Goal: Information Seeking & Learning: Learn about a topic

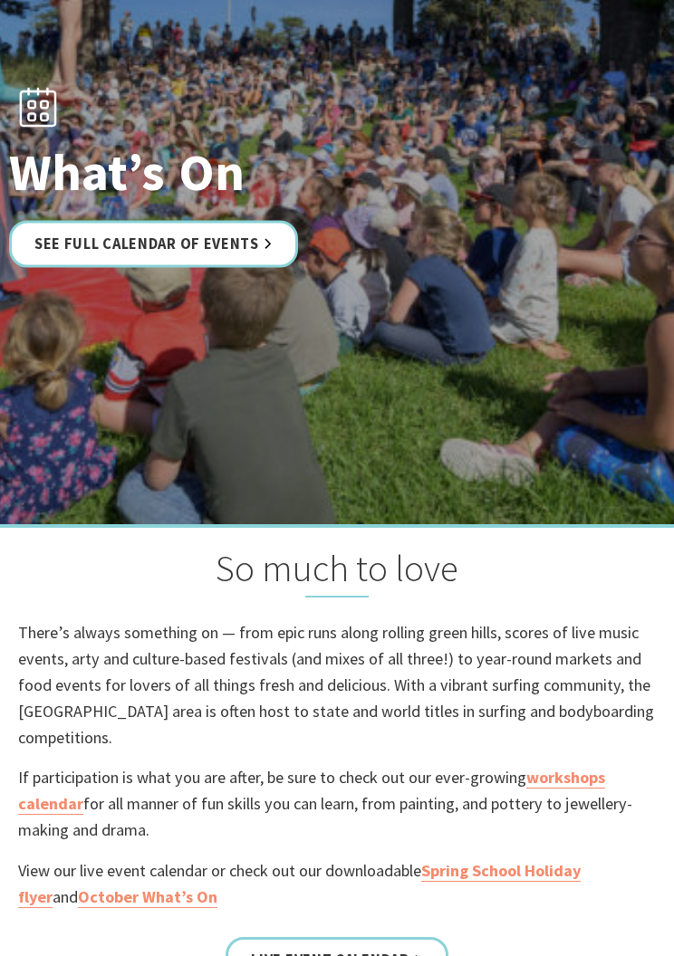
scroll to position [201, 0]
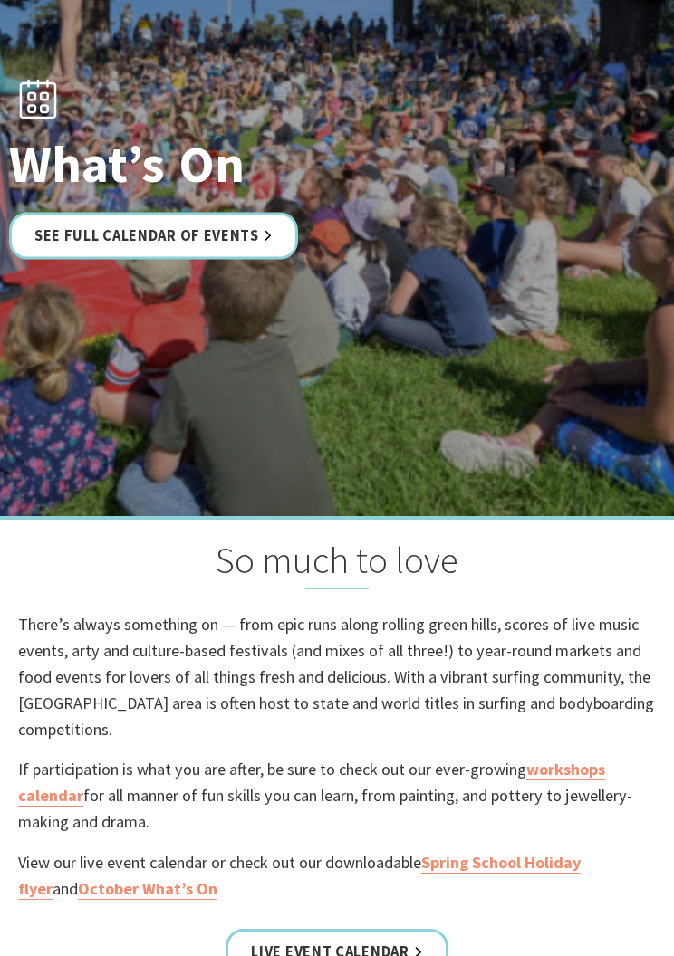
click at [95, 255] on link "See Full Calendar of Events" at bounding box center [153, 235] width 289 height 47
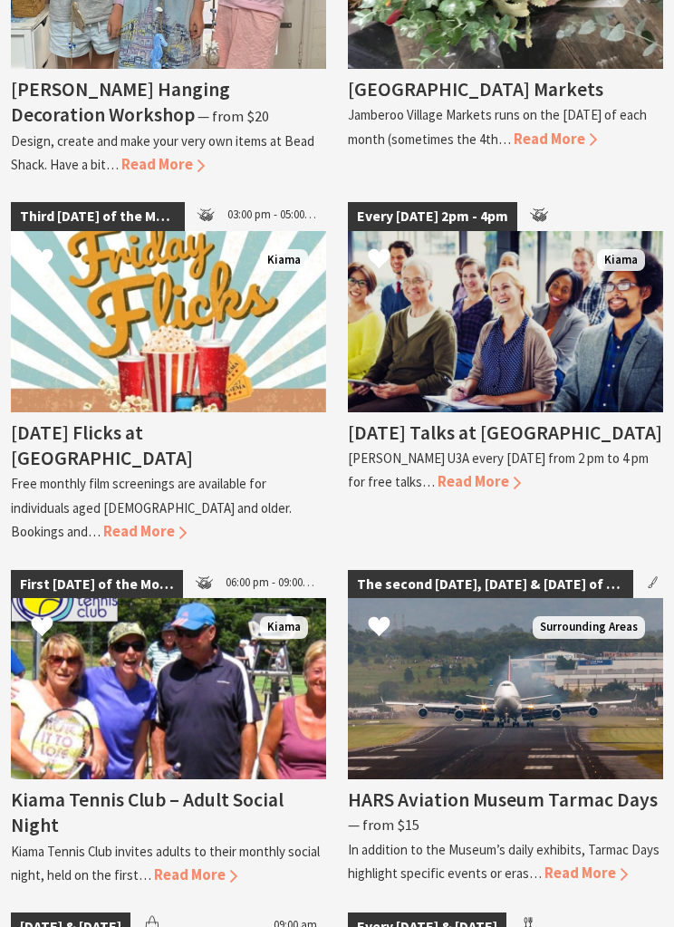
scroll to position [3533, 0]
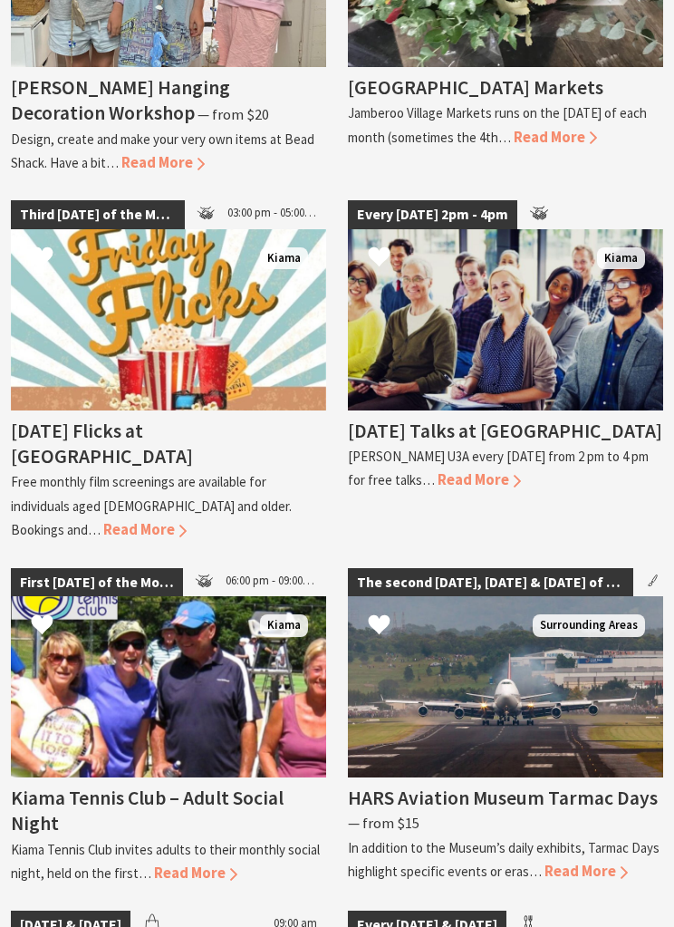
click at [102, 432] on h4 "Friday Flicks at Kiama Library" at bounding box center [102, 444] width 182 height 50
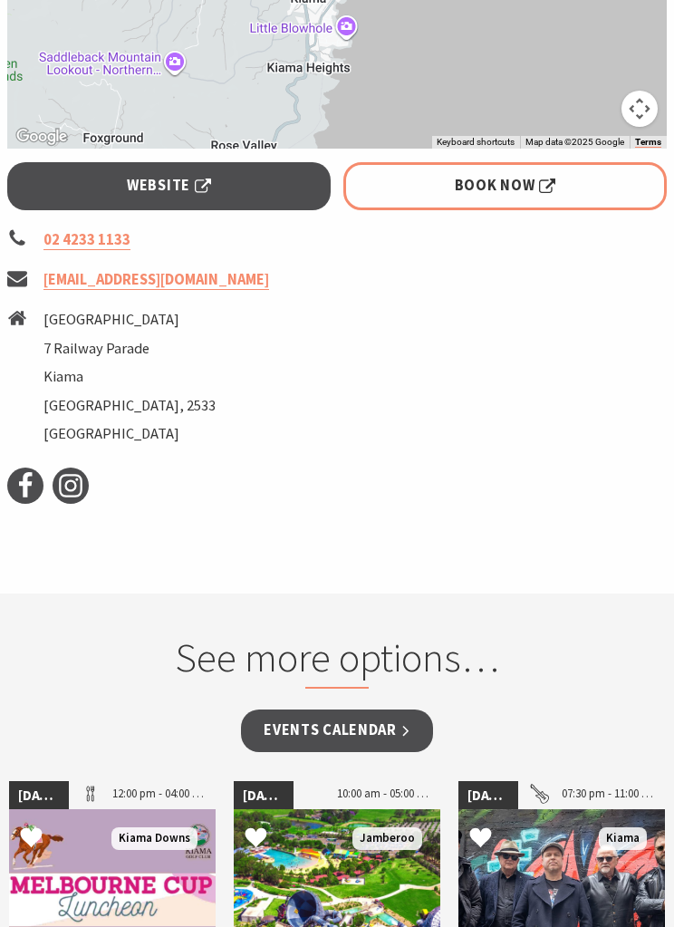
scroll to position [1522, 0]
click at [76, 270] on link "library@kiama.nsw.gov.au" at bounding box center [156, 280] width 226 height 20
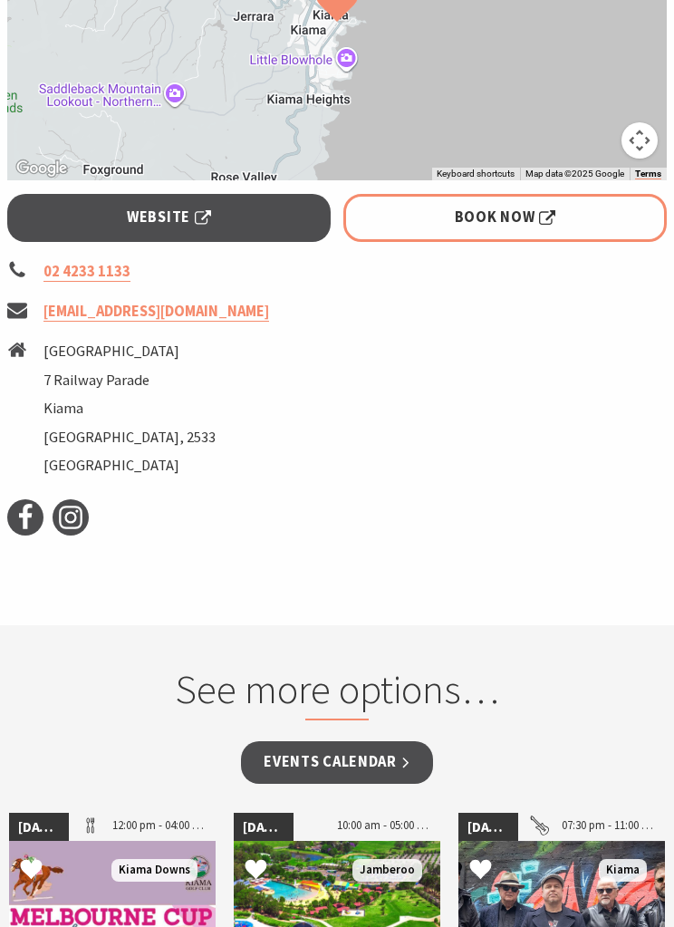
scroll to position [1488, 0]
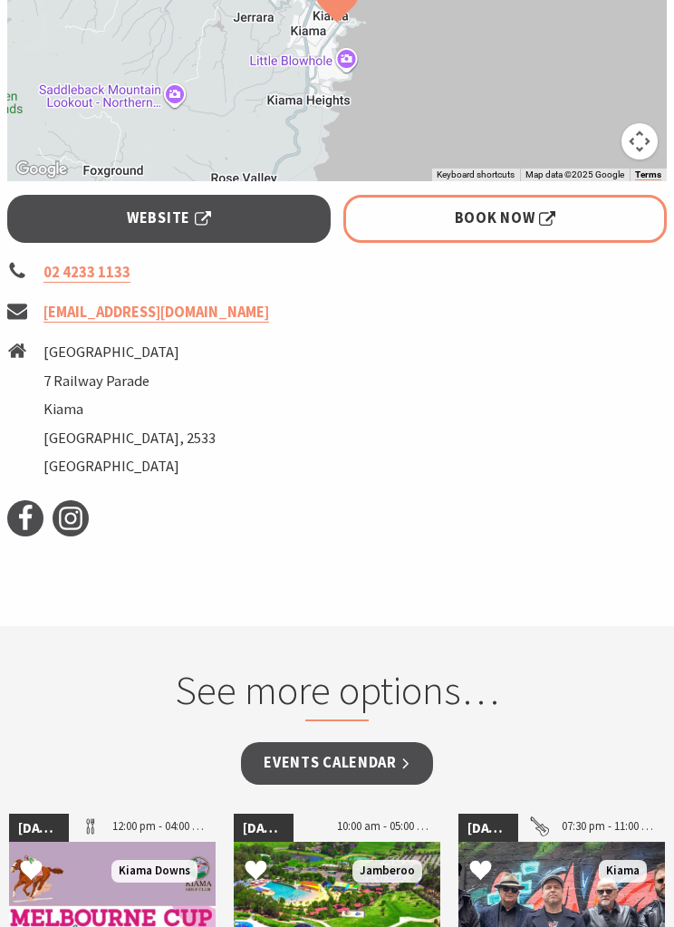
click at [123, 196] on link "Website" at bounding box center [168, 219] width 323 height 47
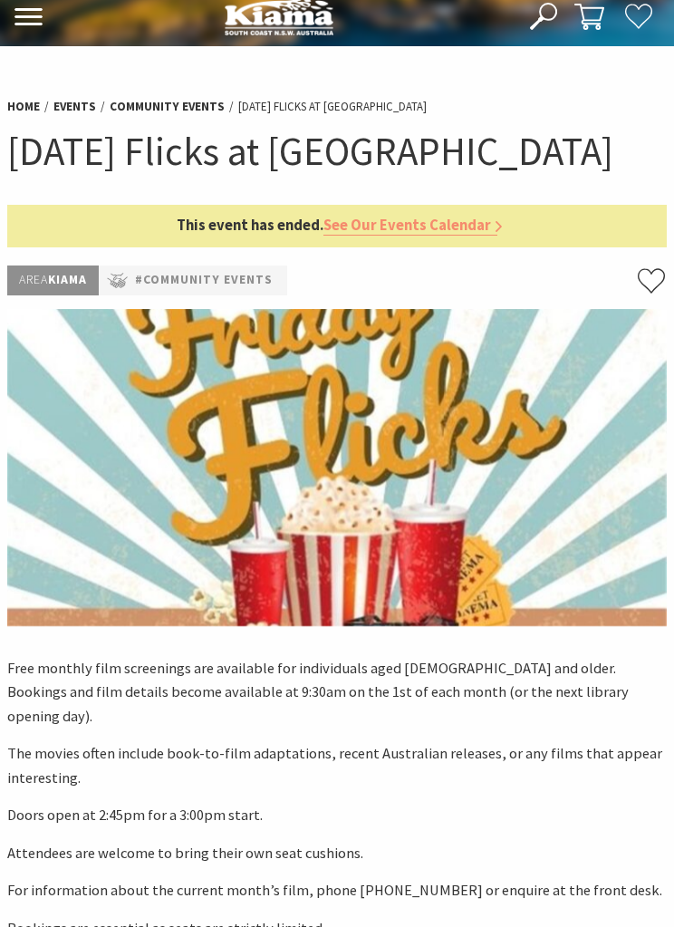
scroll to position [0, 0]
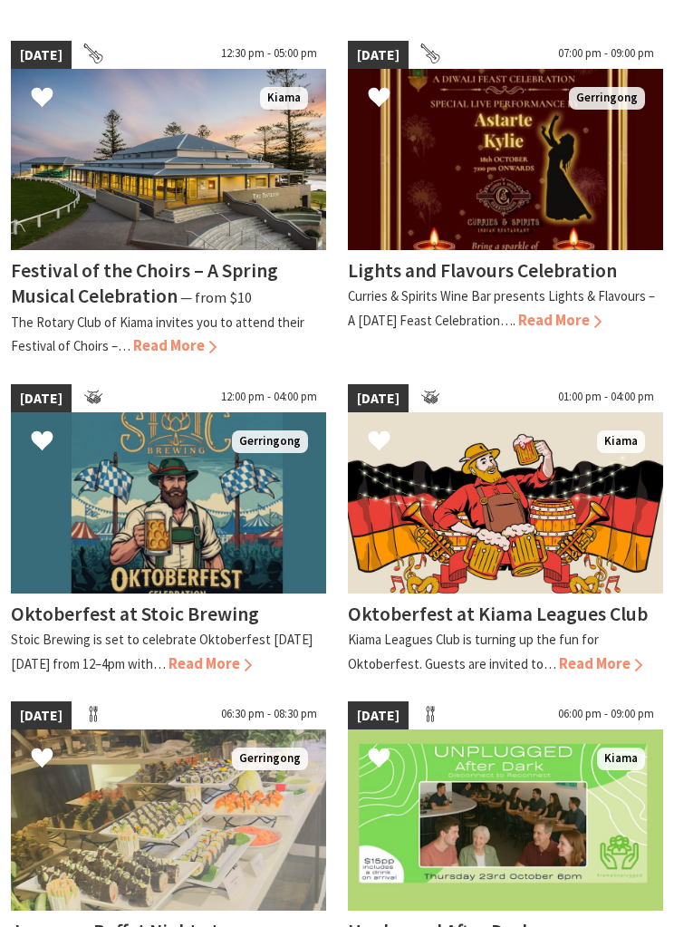
scroll to position [420, 0]
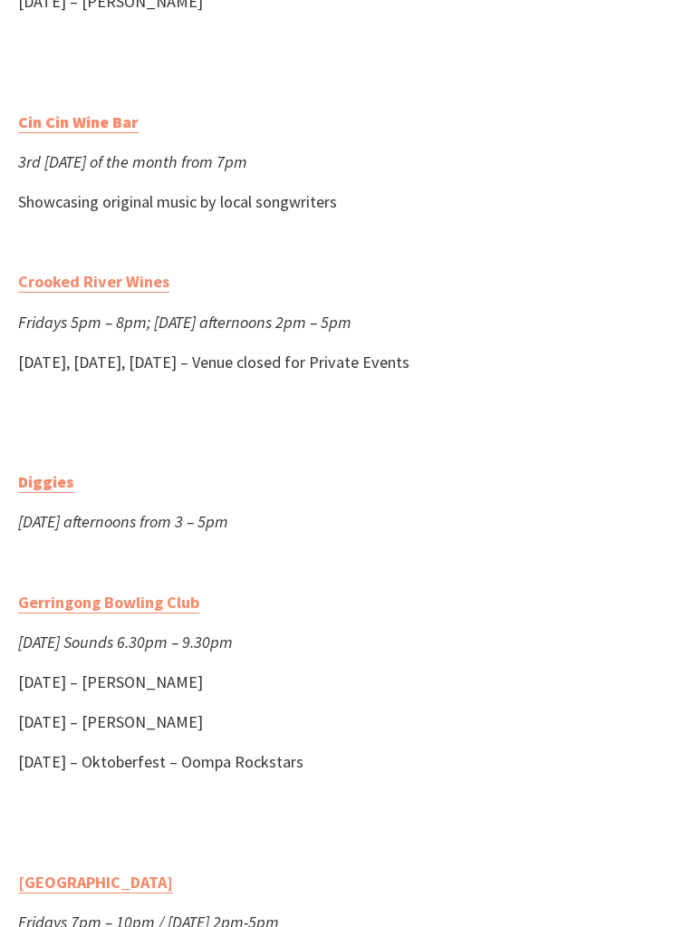
scroll to position [1183, 0]
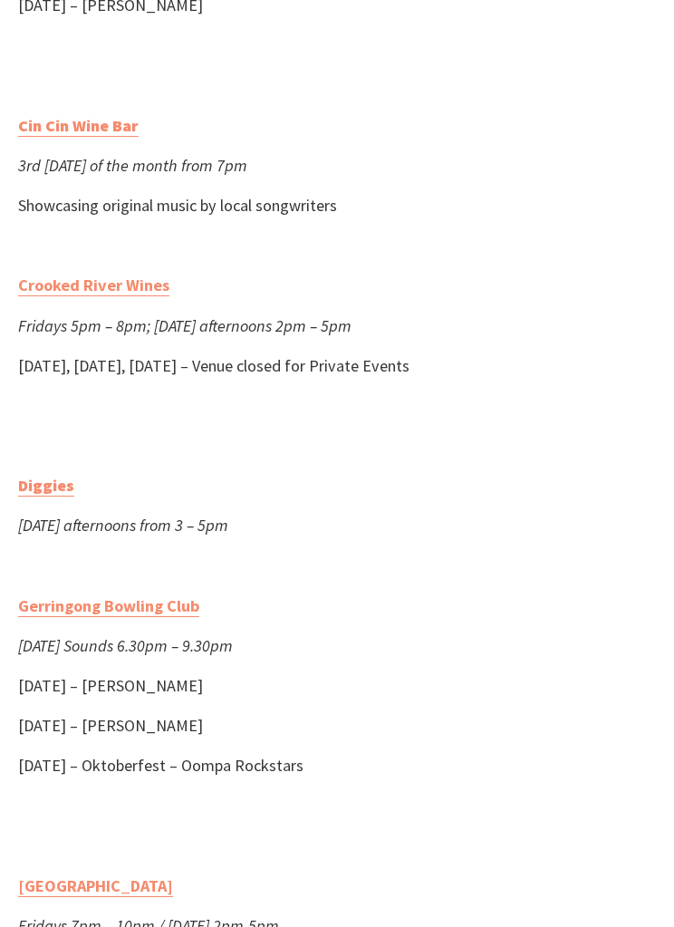
click at [118, 297] on link "Crooked River Wines" at bounding box center [93, 286] width 151 height 22
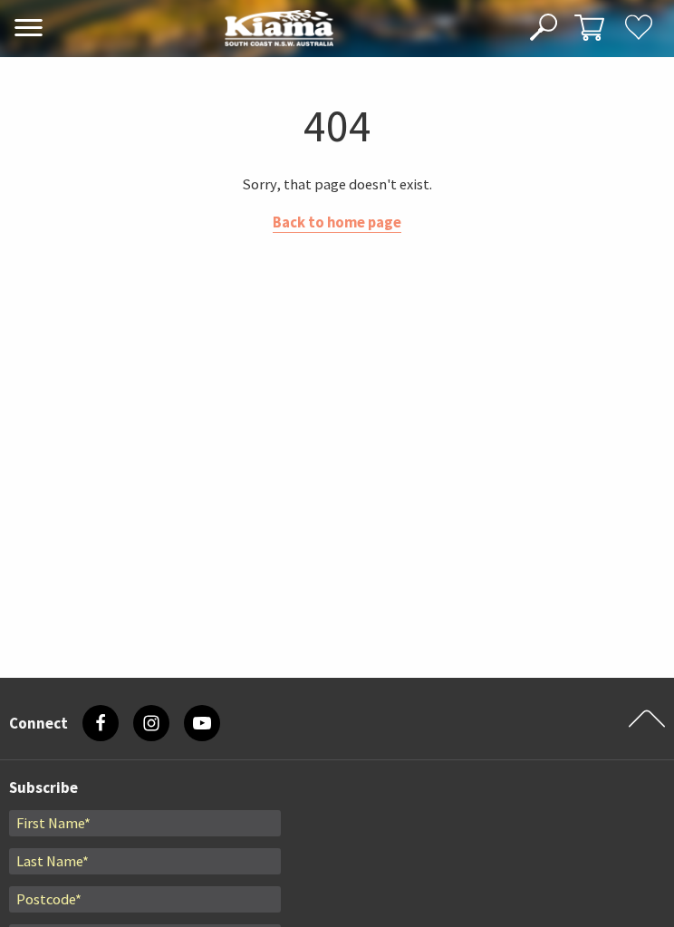
scroll to position [101, 0]
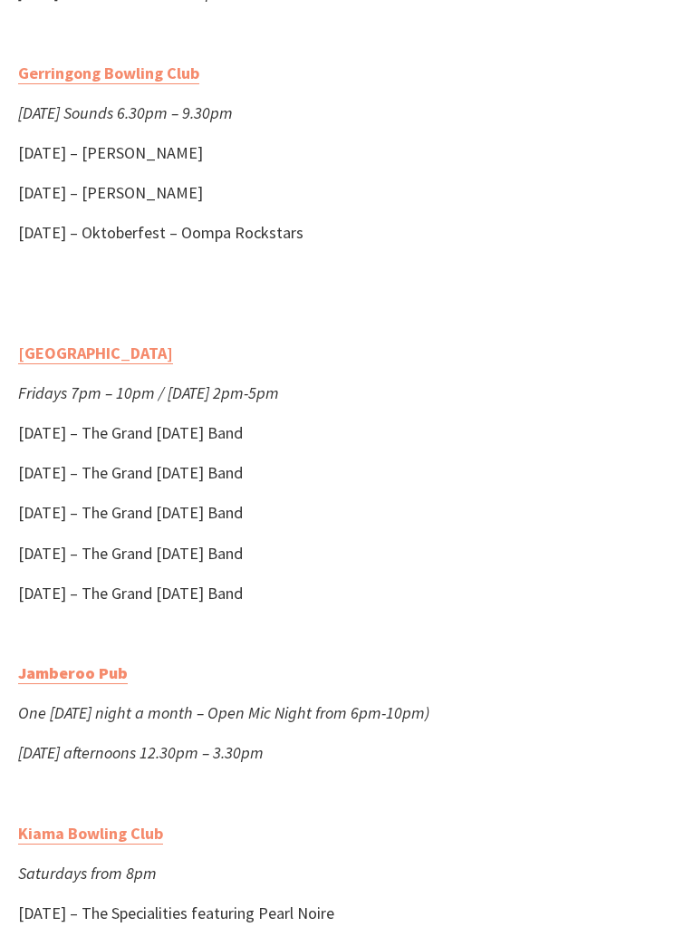
scroll to position [1716, 0]
click at [136, 364] on link "[GEOGRAPHIC_DATA]" at bounding box center [95, 353] width 155 height 22
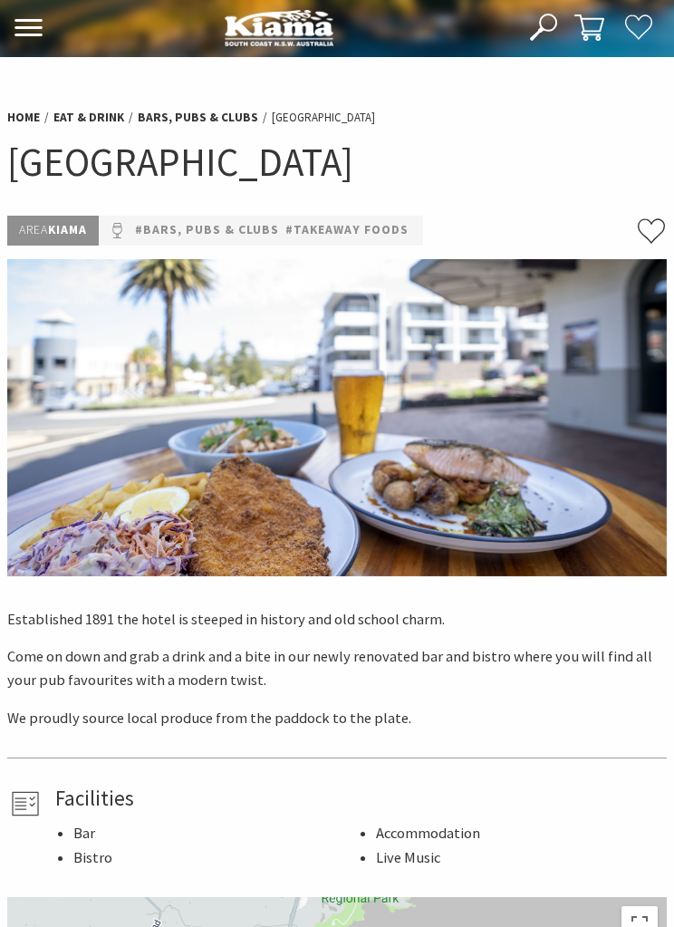
click at [25, 29] on use at bounding box center [28, 27] width 28 height 17
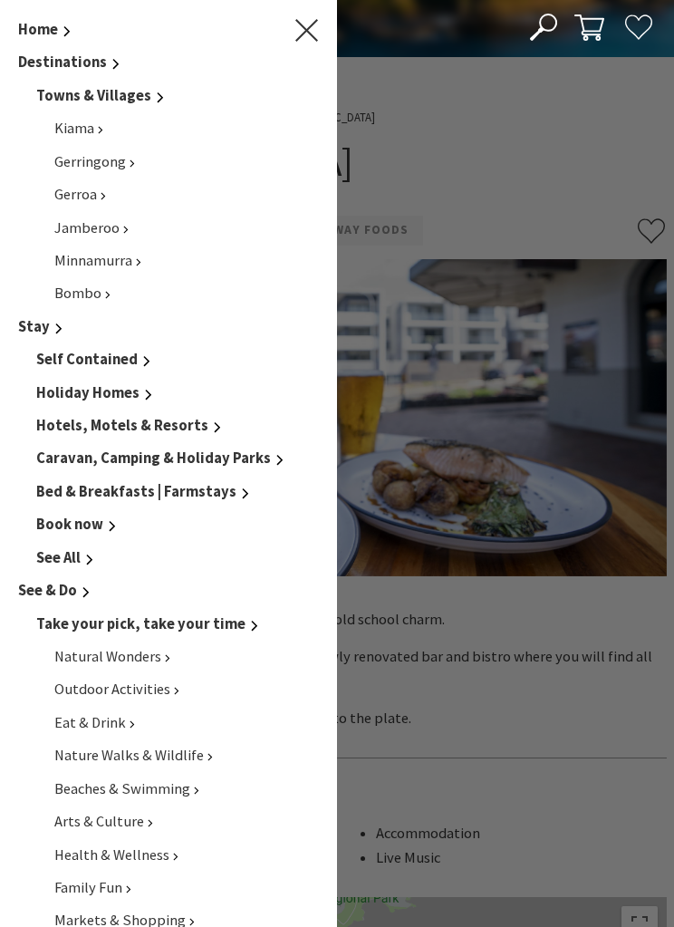
click at [303, 40] on icon "Main Menu" at bounding box center [306, 30] width 23 height 23
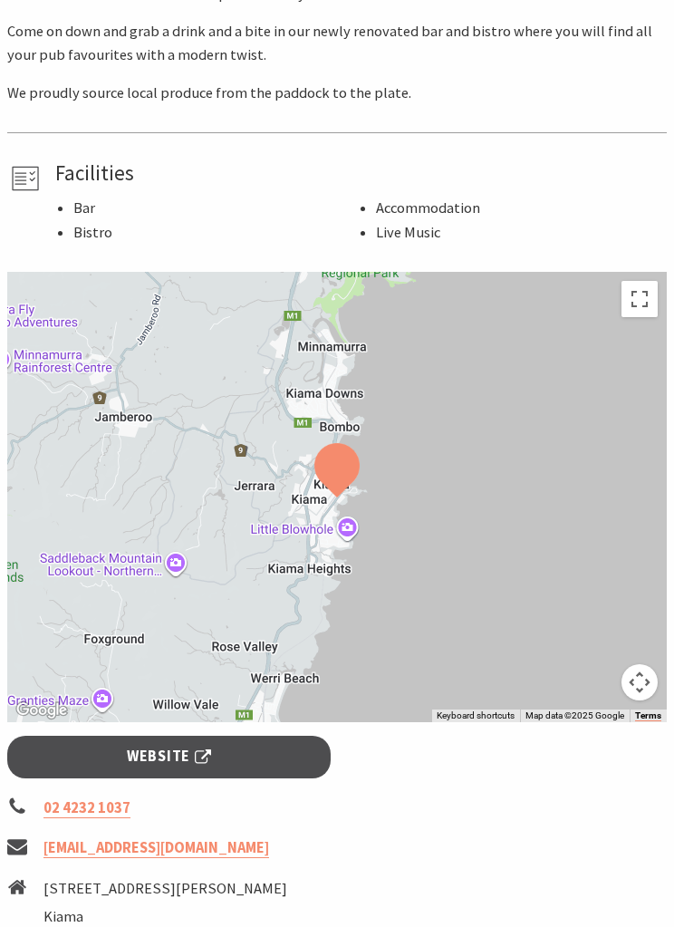
scroll to position [631, 0]
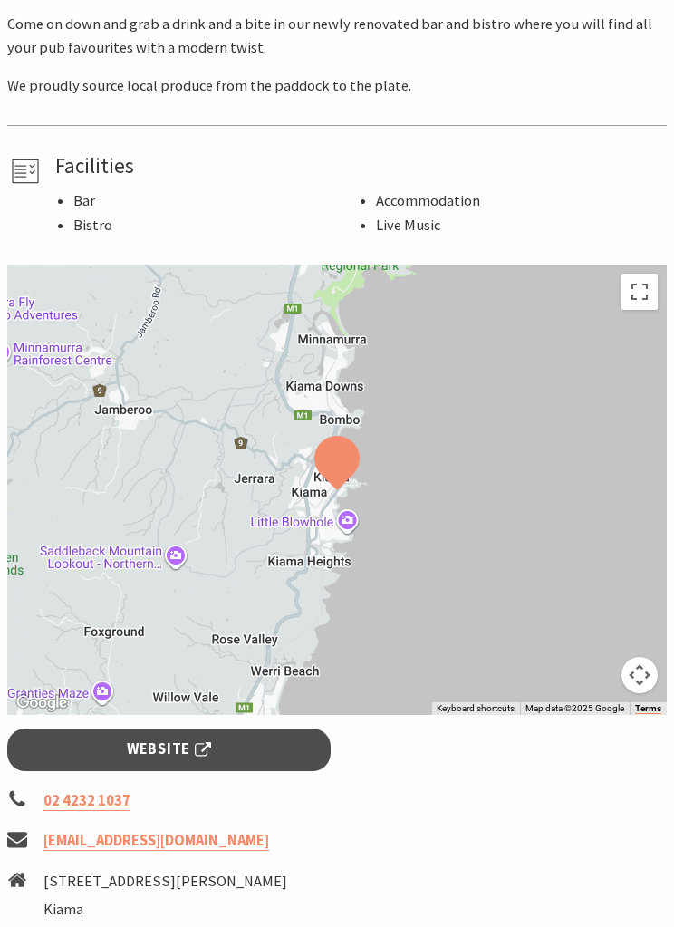
click at [180, 741] on span "Website" at bounding box center [169, 750] width 84 height 24
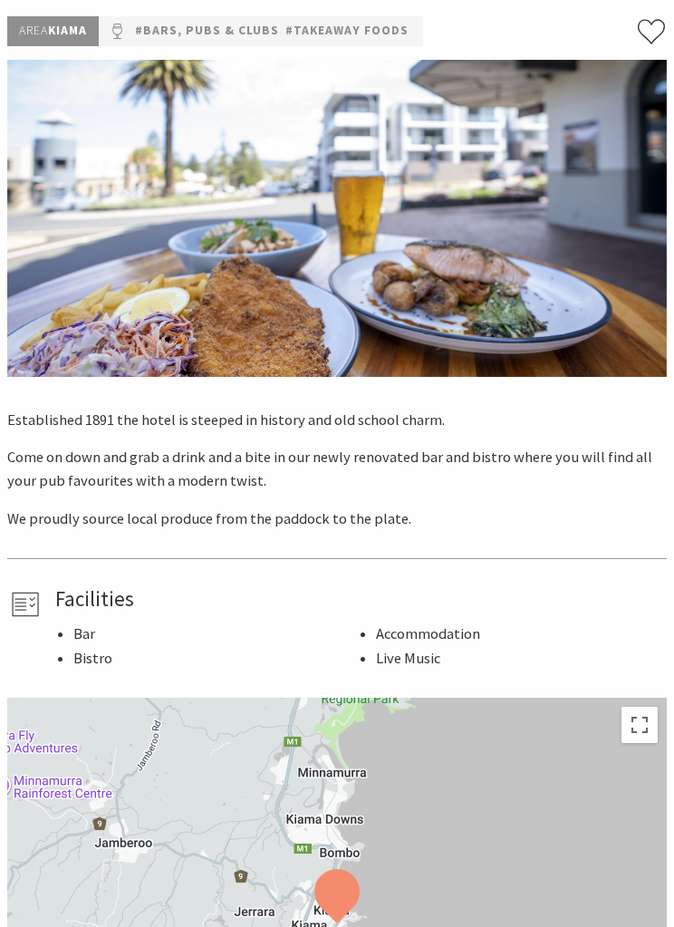
scroll to position [169, 0]
